Goal: Find specific page/section: Find specific page/section

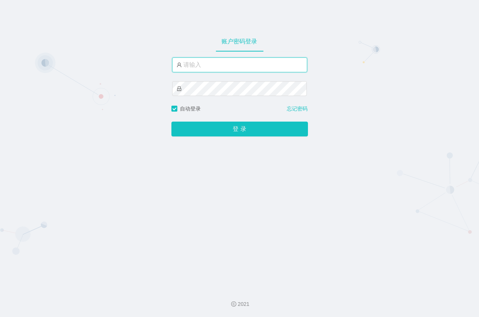
click at [224, 65] on input "text" at bounding box center [239, 65] width 135 height 15
paste input "admin"
type input "admin"
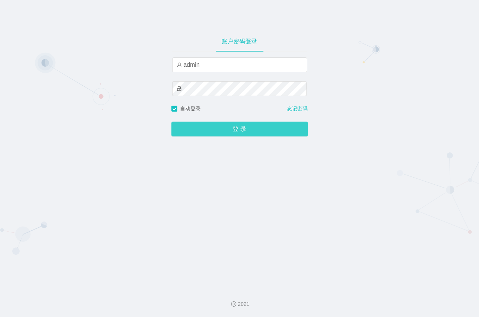
click at [217, 127] on button "登 录" at bounding box center [240, 129] width 137 height 15
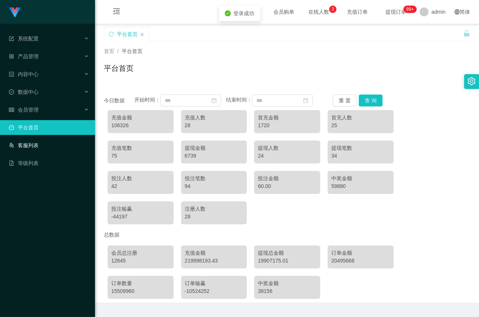
click at [30, 146] on link "客服列表" at bounding box center [49, 145] width 80 height 15
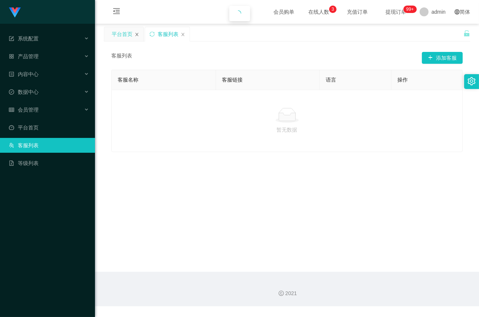
click at [138, 33] on icon "图标: close" at bounding box center [137, 34] width 3 height 3
click at [34, 111] on span "会员管理" at bounding box center [24, 110] width 30 height 6
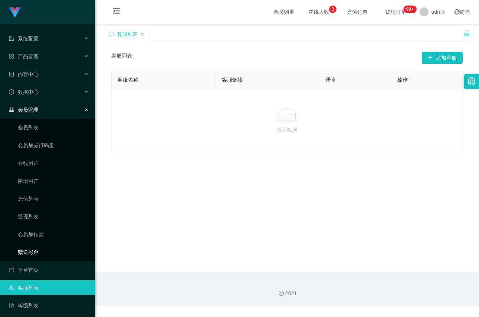
click at [34, 252] on link "赠送彩金" at bounding box center [53, 252] width 71 height 15
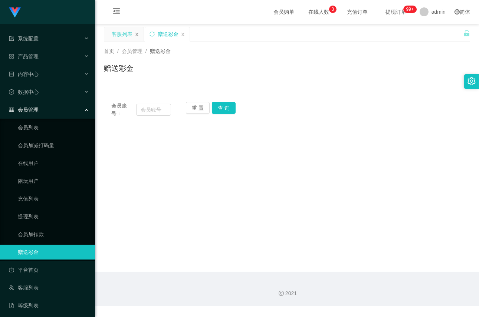
click at [137, 35] on icon "图标: close" at bounding box center [137, 34] width 4 height 4
click at [35, 107] on span "会员管理" at bounding box center [24, 110] width 30 height 6
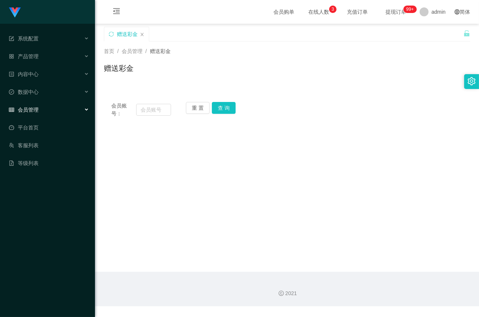
click at [30, 109] on span "会员管理" at bounding box center [24, 110] width 30 height 6
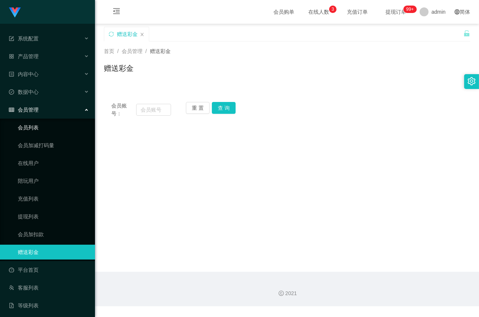
click at [39, 130] on link "会员列表" at bounding box center [53, 127] width 71 height 15
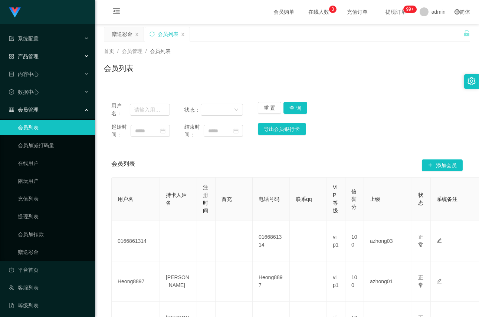
click at [35, 56] on span "产品管理" at bounding box center [24, 56] width 30 height 6
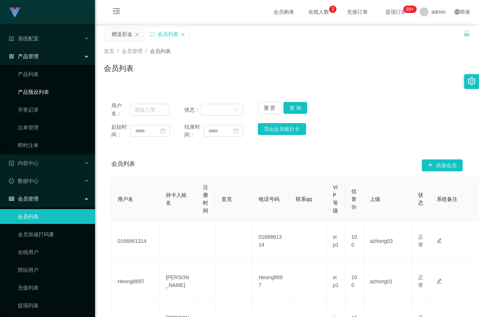
click at [34, 88] on link "产品预设列表" at bounding box center [53, 92] width 71 height 15
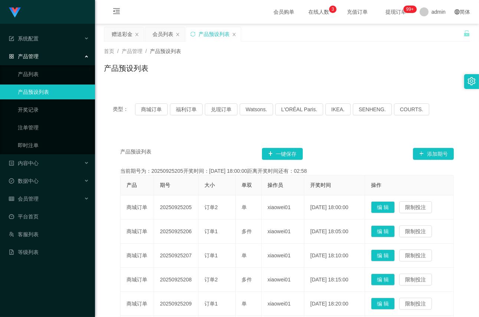
click at [42, 60] on div "产品管理" at bounding box center [47, 56] width 95 height 15
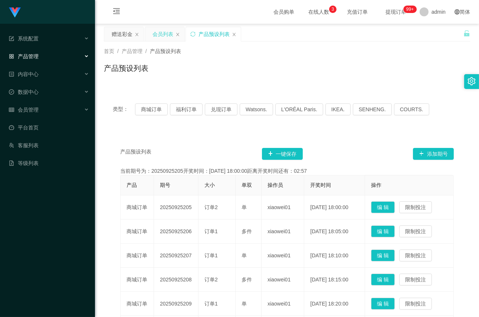
click at [163, 36] on div "会员列表" at bounding box center [163, 34] width 21 height 14
